Goal: Information Seeking & Learning: Learn about a topic

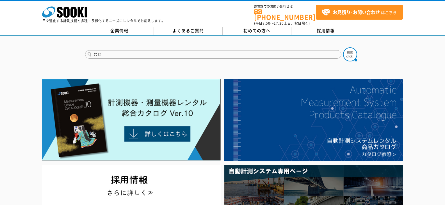
type input "む"
type input "回転灯"
click at [343, 47] on button at bounding box center [350, 54] width 14 height 14
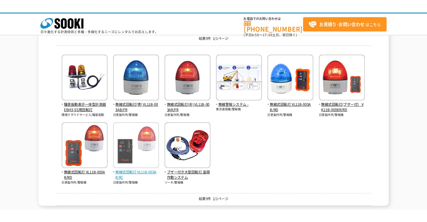
scroll to position [112, 0]
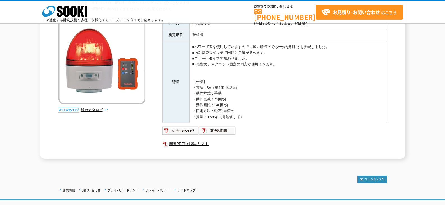
scroll to position [56, 0]
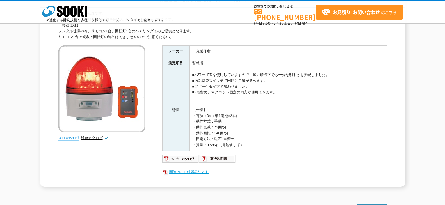
click at [200, 174] on link "関連PDF1 付属品リスト" at bounding box center [274, 171] width 224 height 7
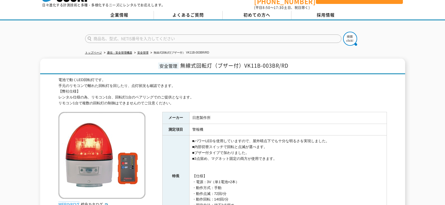
scroll to position [15, 0]
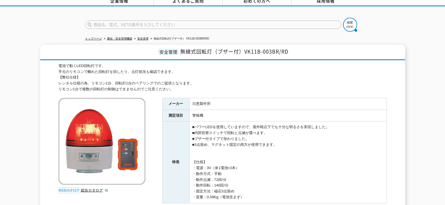
drag, startPoint x: 359, startPoint y: 82, endPoint x: 350, endPoint y: 88, distance: 10.6
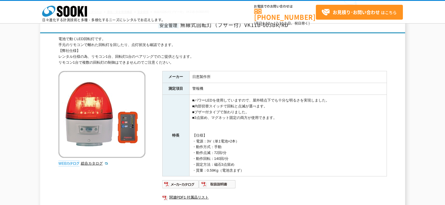
scroll to position [115, 0]
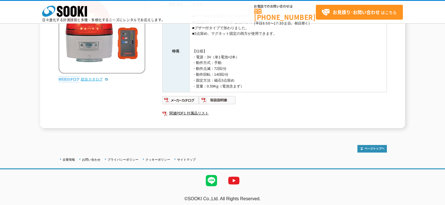
click at [90, 78] on link "総合カタログ" at bounding box center [94, 79] width 27 height 4
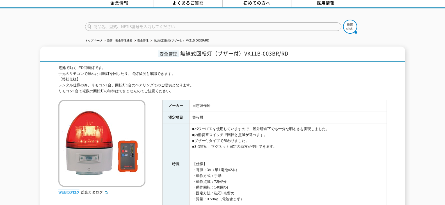
scroll to position [27, 0]
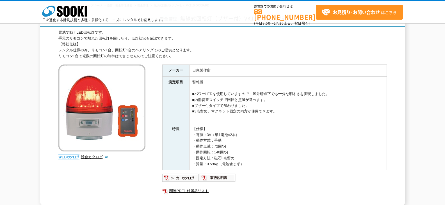
drag, startPoint x: 292, startPoint y: 55, endPoint x: 293, endPoint y: 62, distance: 6.9
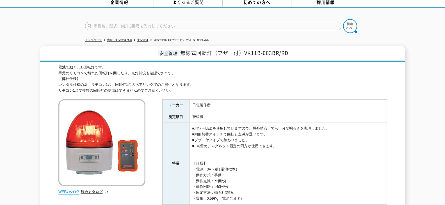
scroll to position [29, 0]
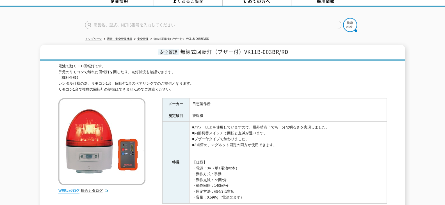
drag, startPoint x: 318, startPoint y: 68, endPoint x: 319, endPoint y: 74, distance: 6.0
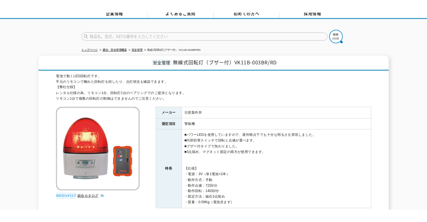
scroll to position [29, 0]
